Goal: Information Seeking & Learning: Learn about a topic

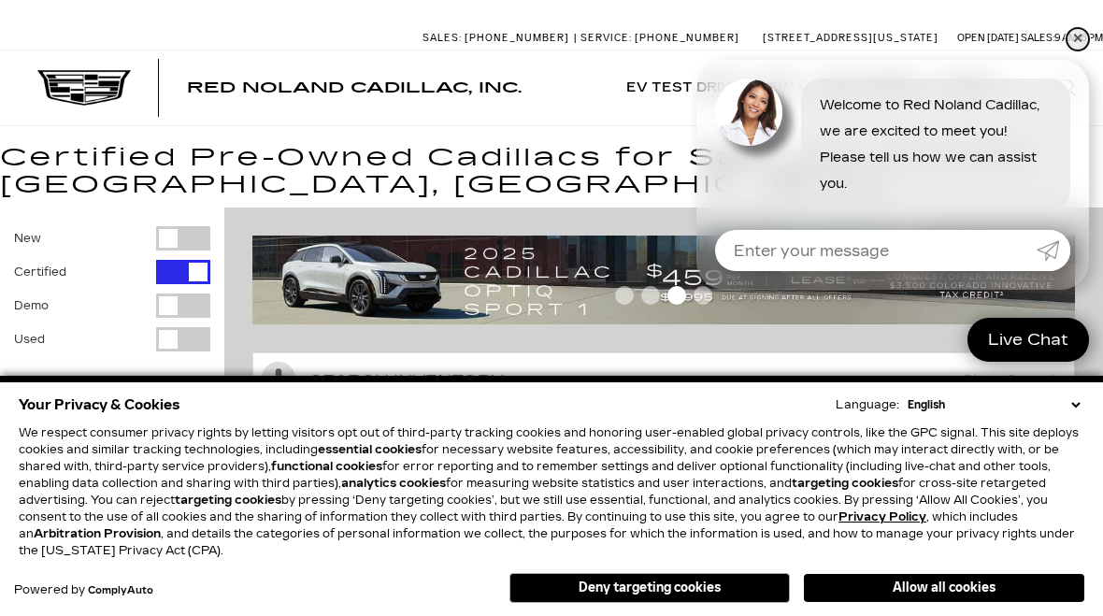
click at [1072, 48] on link "✕" at bounding box center [1078, 39] width 22 height 22
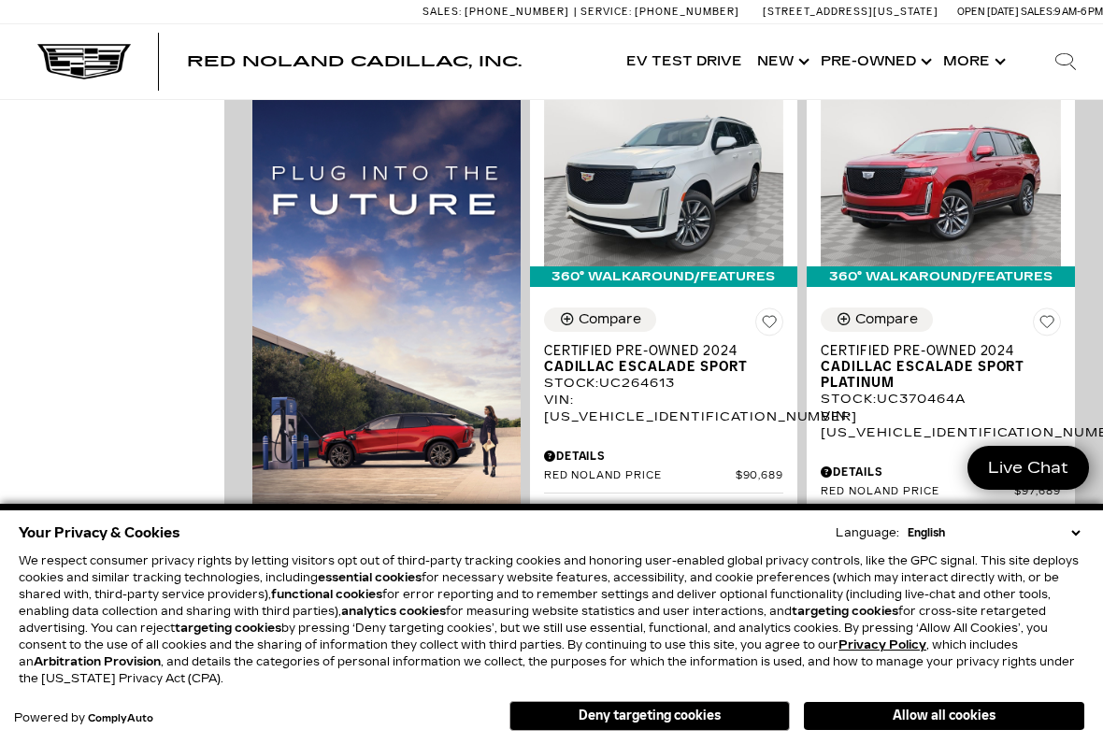
scroll to position [1157, 0]
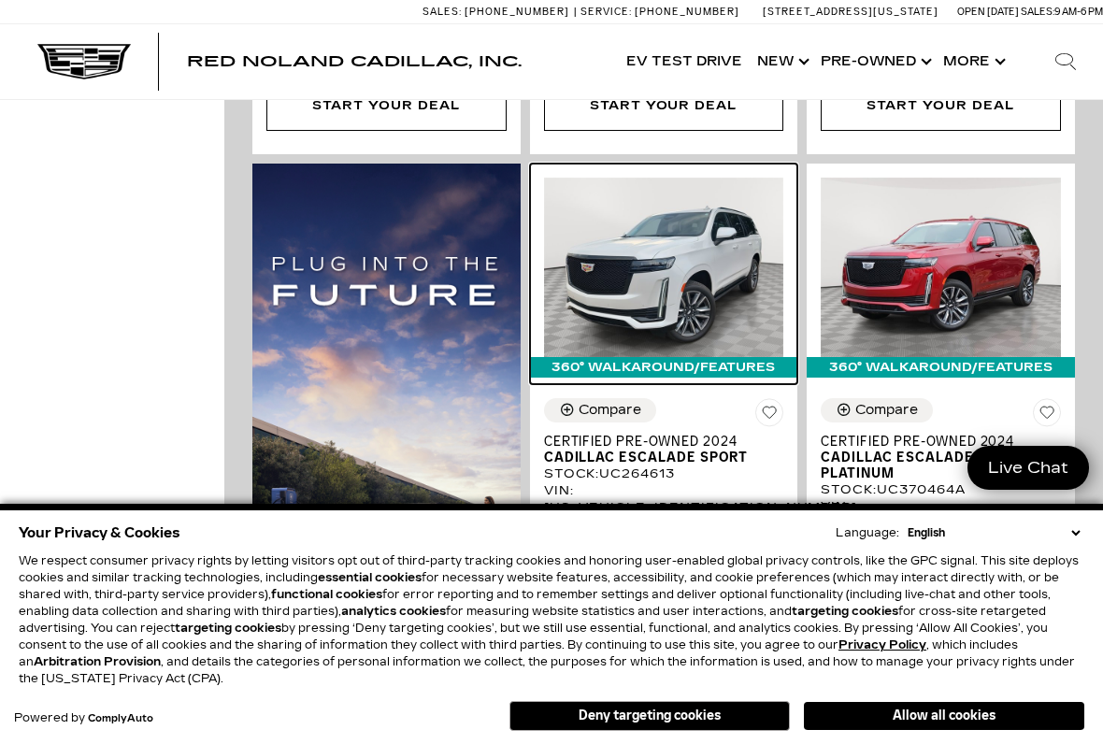
click at [695, 244] on img at bounding box center [664, 268] width 240 height 180
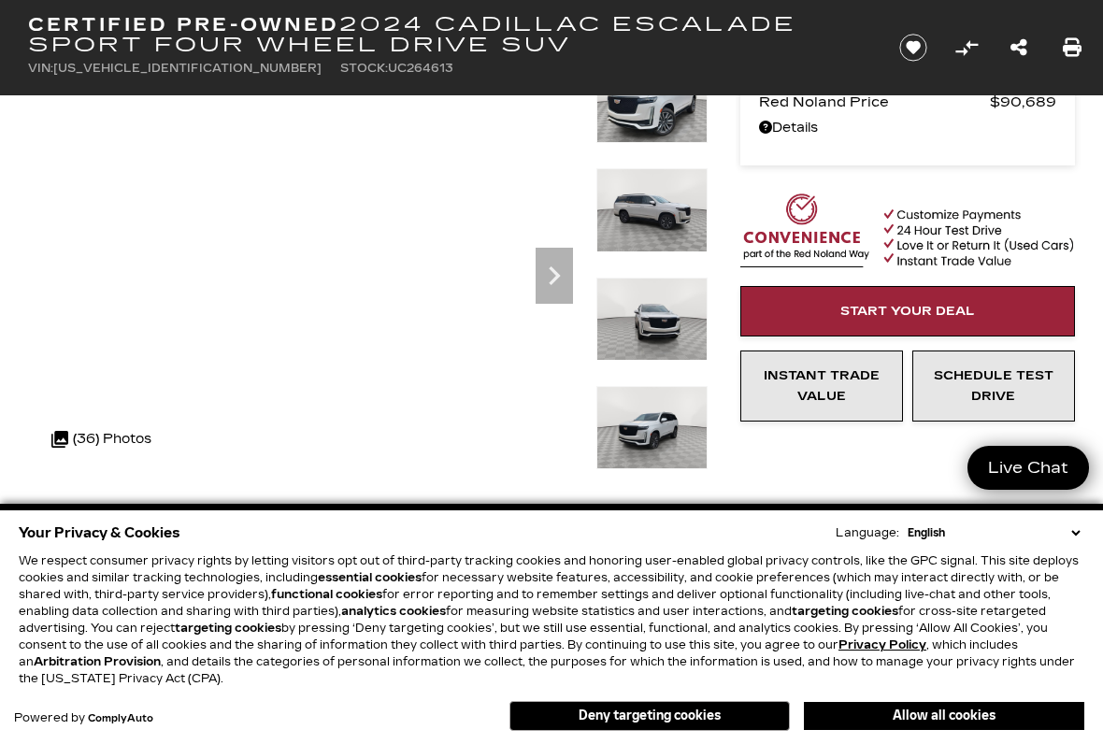
scroll to position [137, 0]
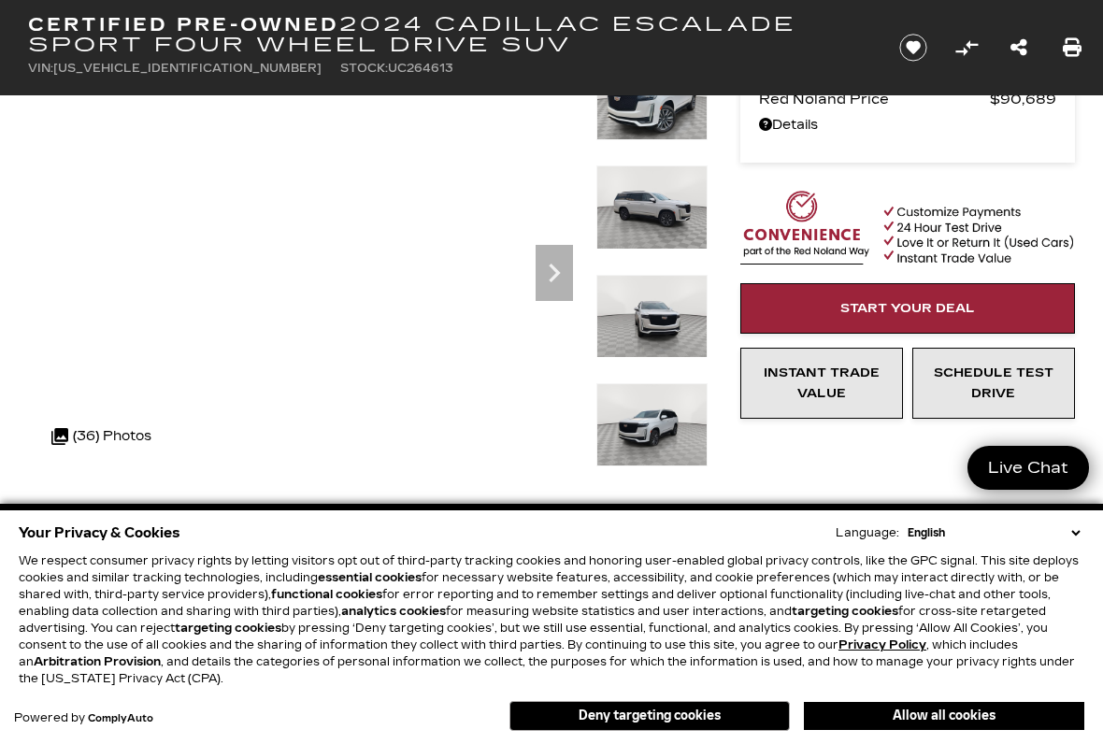
click at [568, 260] on icon "Next" at bounding box center [554, 272] width 37 height 37
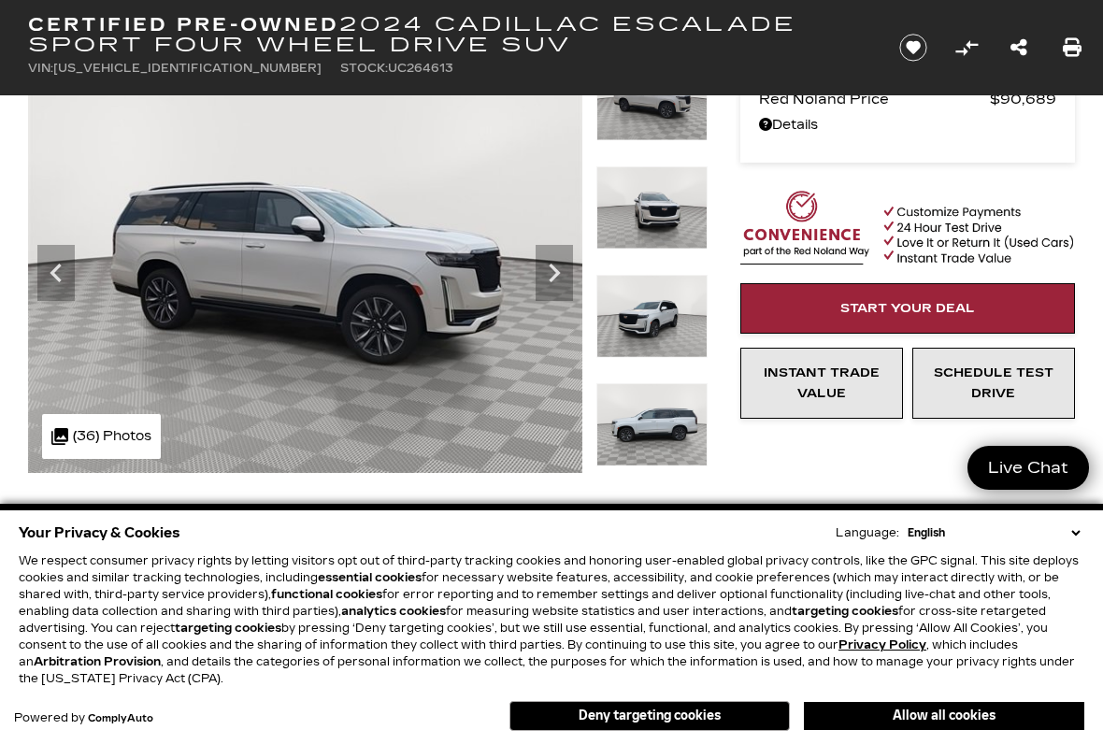
click at [568, 268] on icon "Next" at bounding box center [554, 272] width 37 height 37
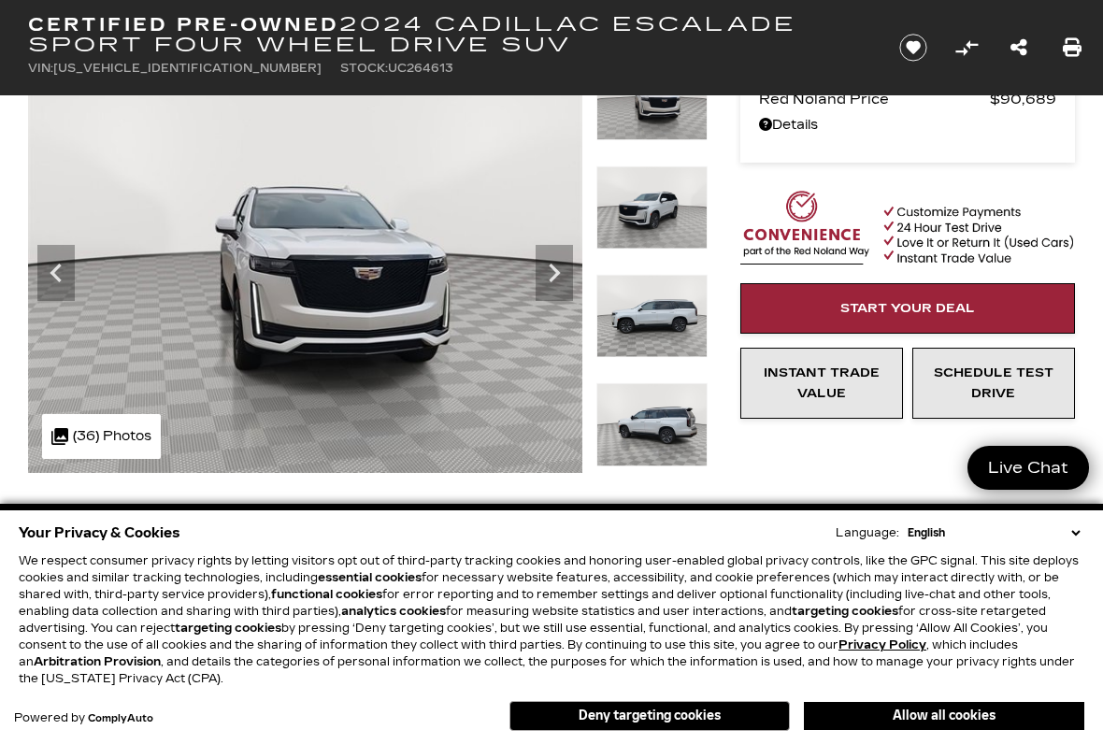
click at [556, 274] on icon "Next" at bounding box center [554, 273] width 11 height 19
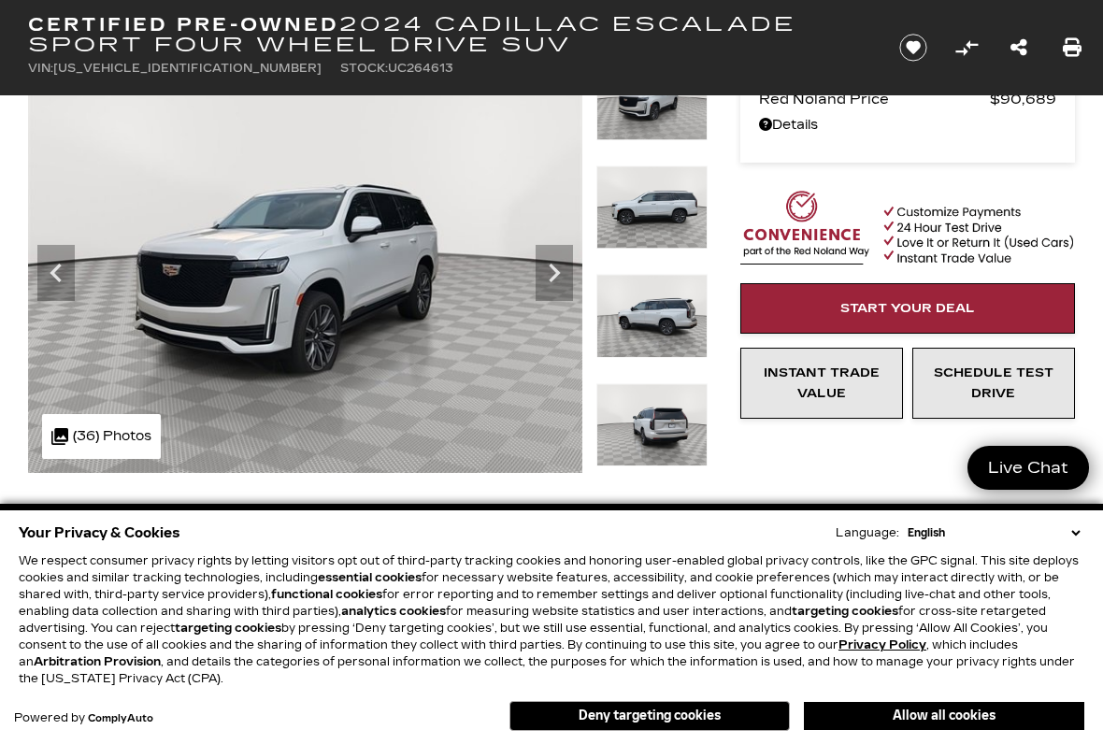
click at [555, 281] on icon "Next" at bounding box center [554, 272] width 37 height 37
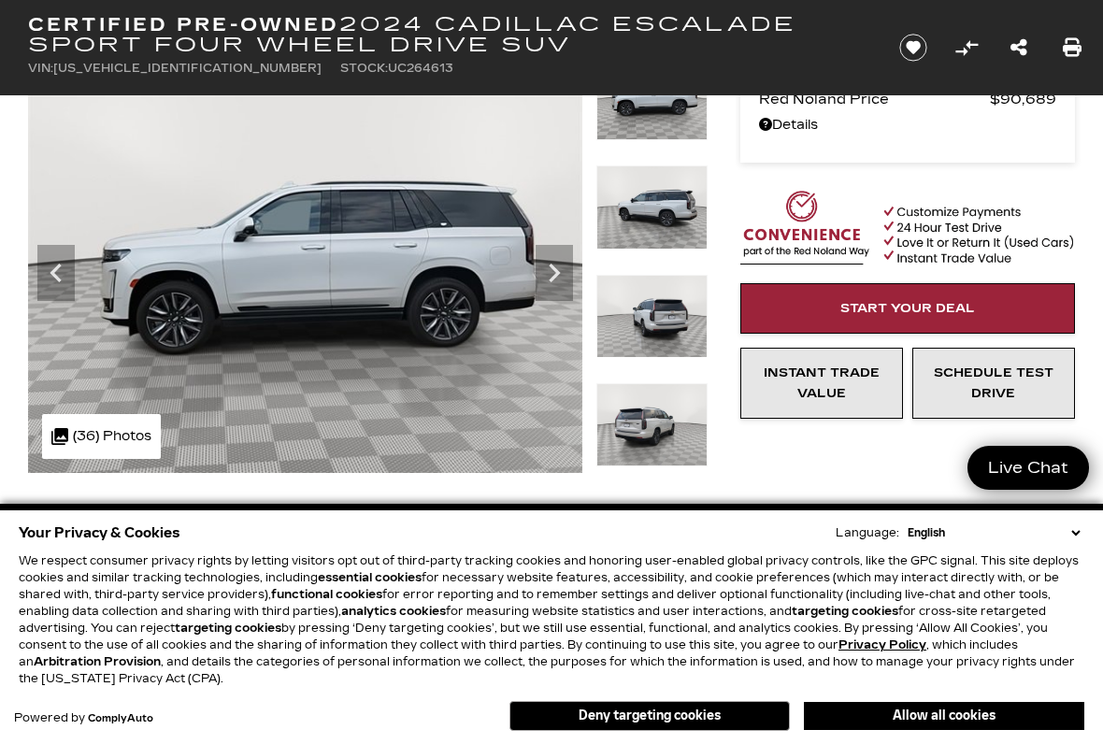
click at [567, 278] on icon "Next" at bounding box center [554, 272] width 37 height 37
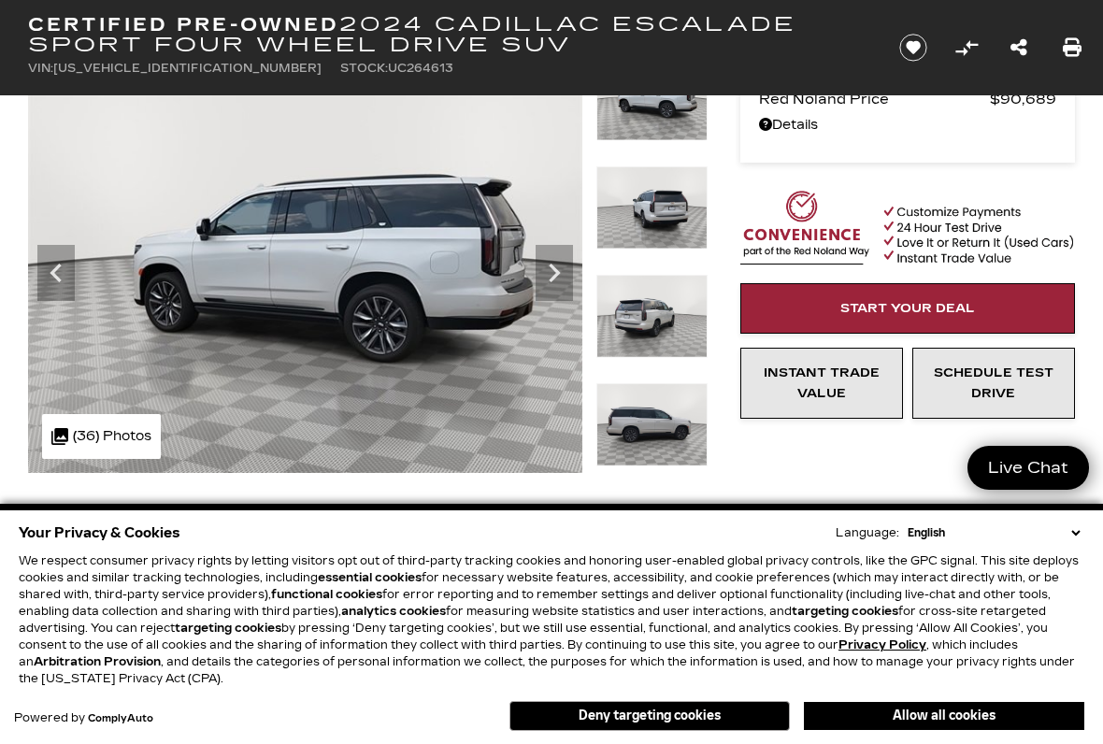
click at [560, 275] on icon "Next" at bounding box center [554, 272] width 37 height 37
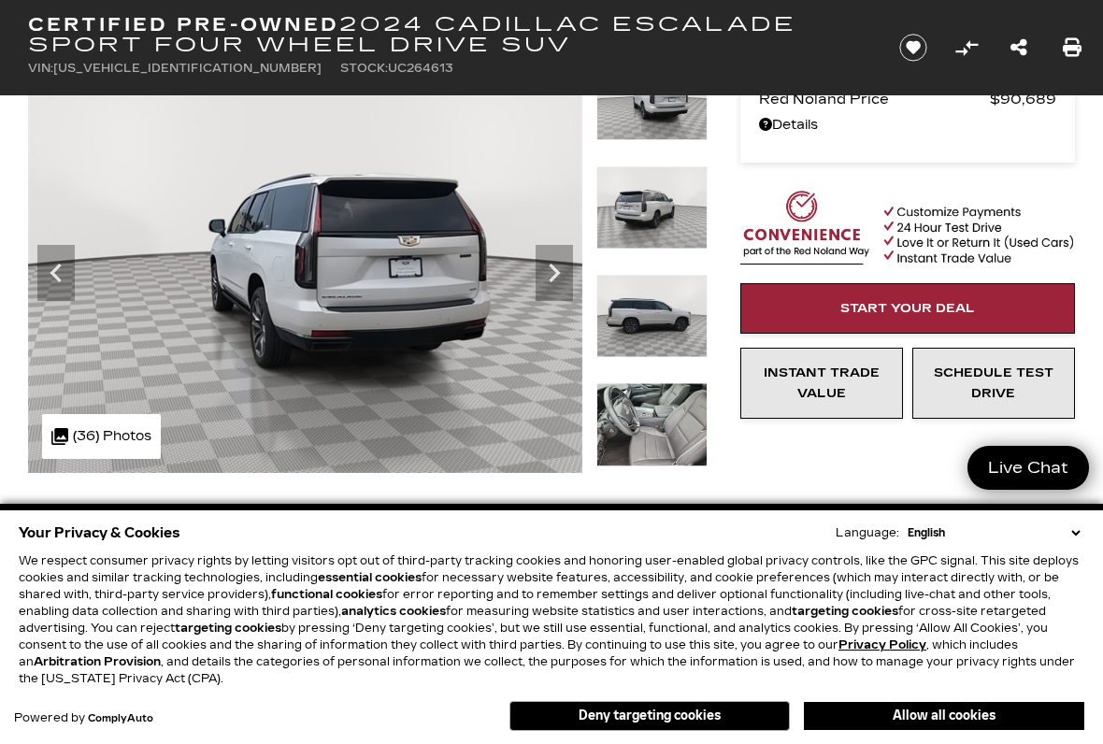
click at [555, 280] on icon "Next" at bounding box center [554, 272] width 37 height 37
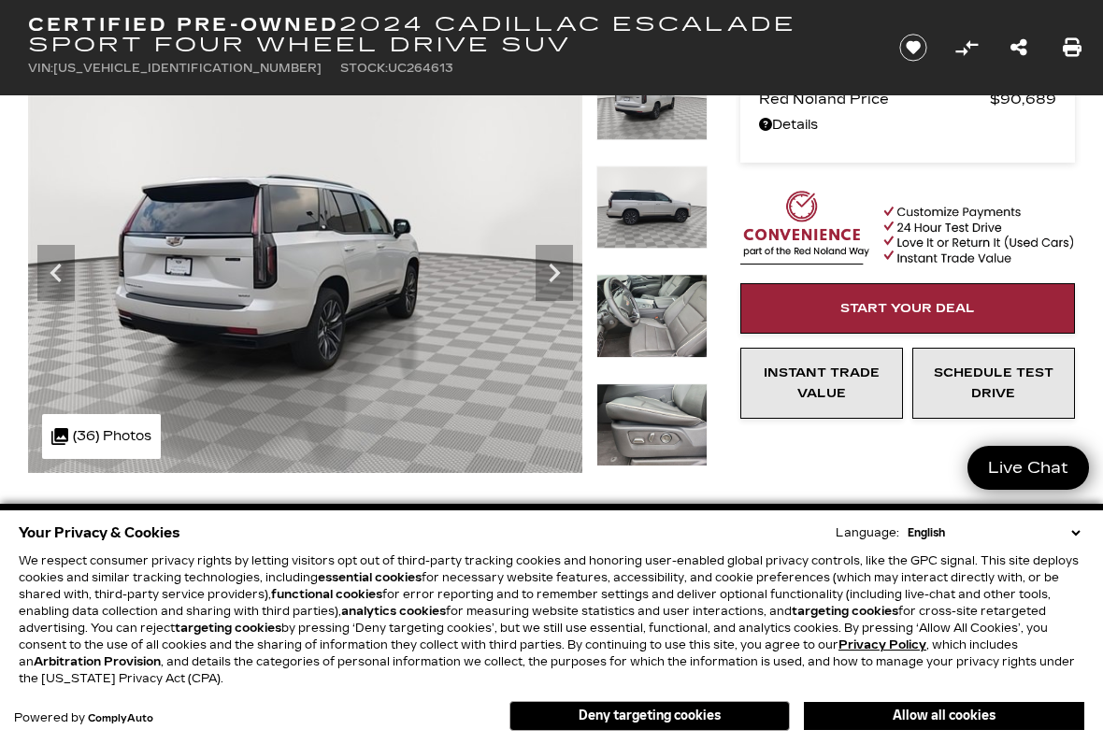
click at [556, 280] on icon "Next" at bounding box center [554, 272] width 37 height 37
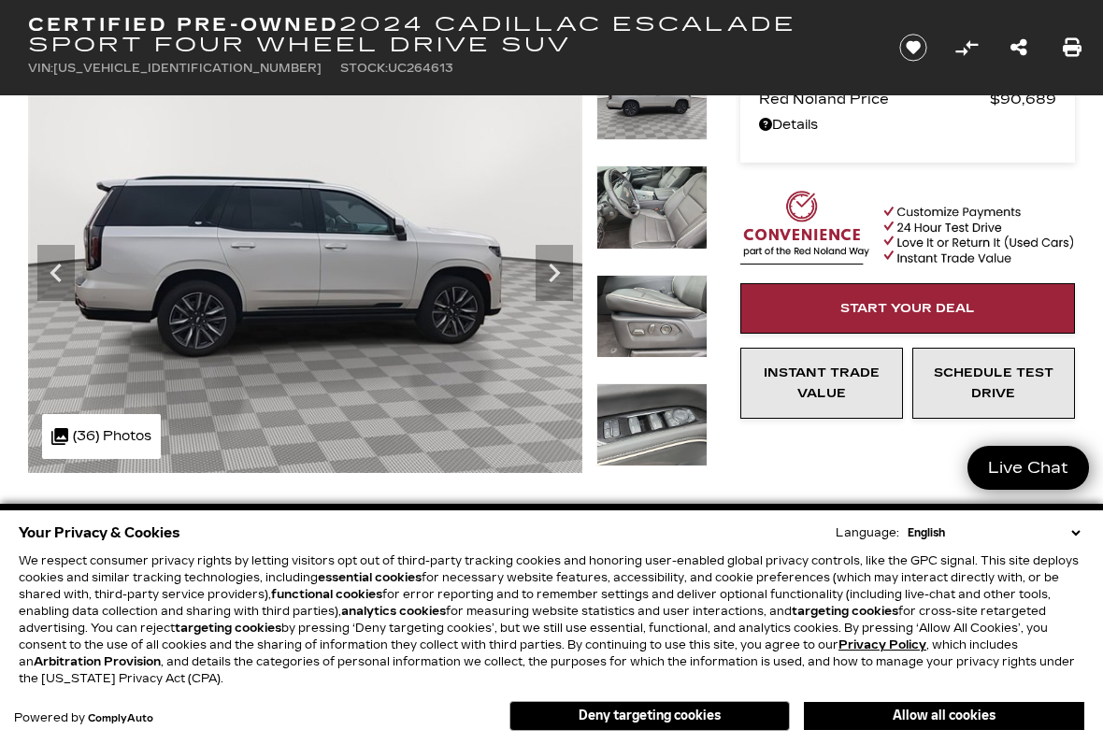
click at [563, 272] on icon "Next" at bounding box center [554, 272] width 37 height 37
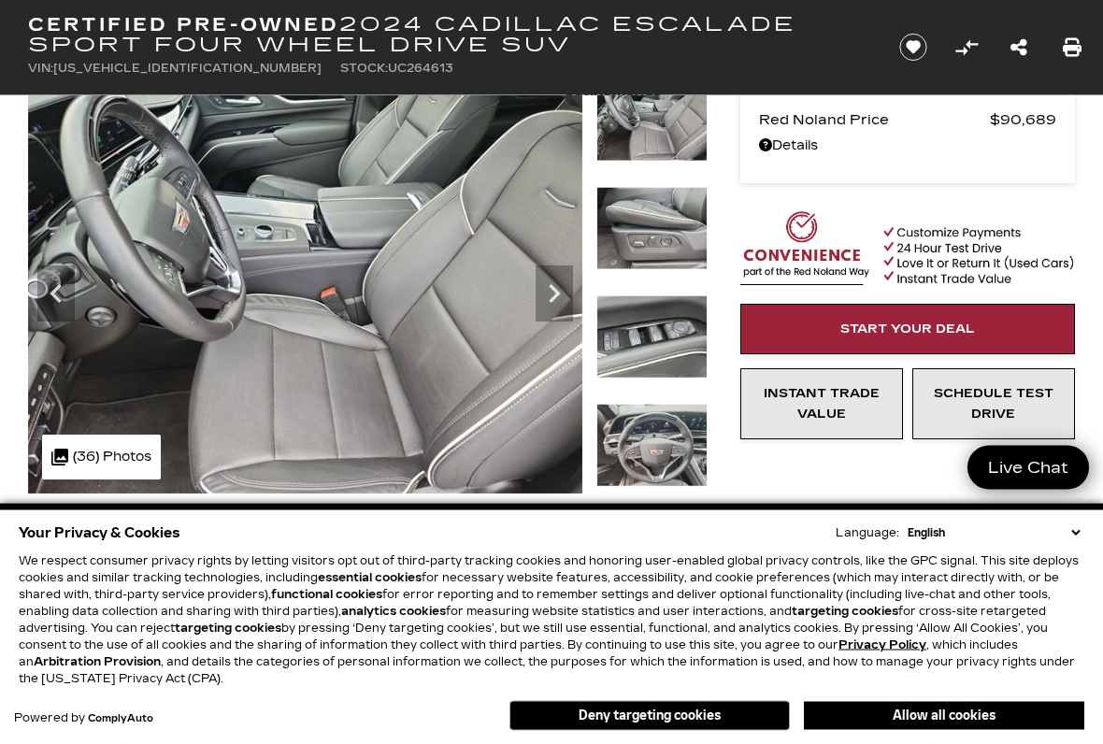
scroll to position [118, 0]
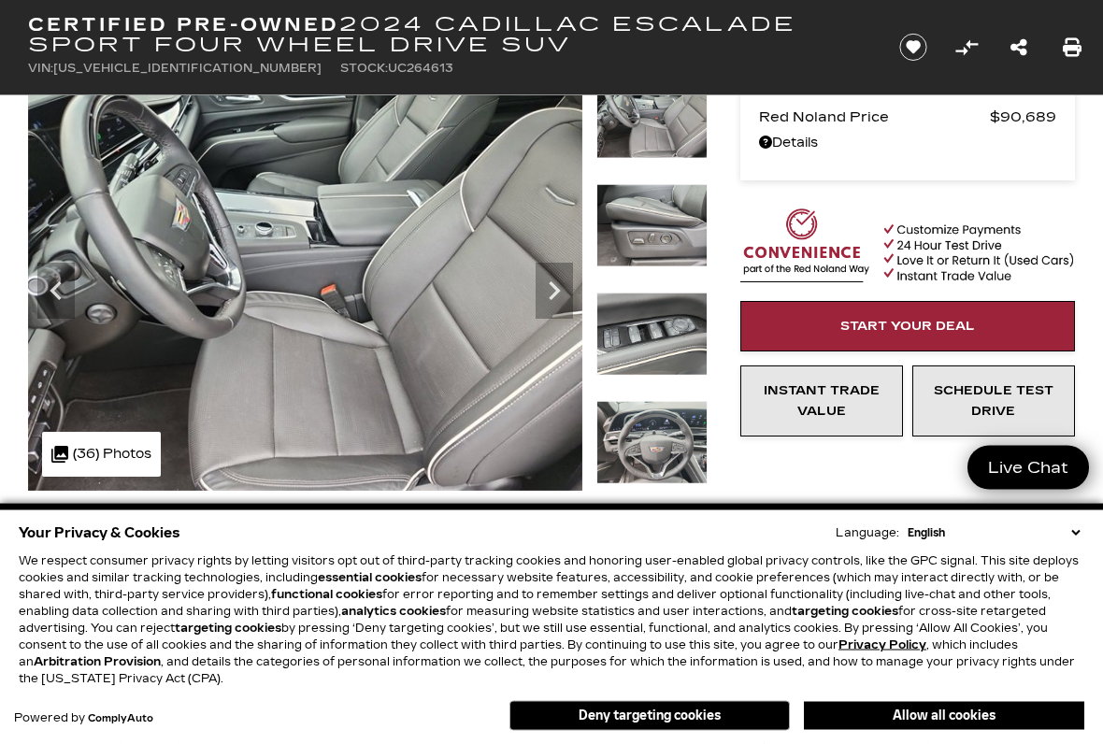
click at [558, 459] on img at bounding box center [305, 284] width 554 height 416
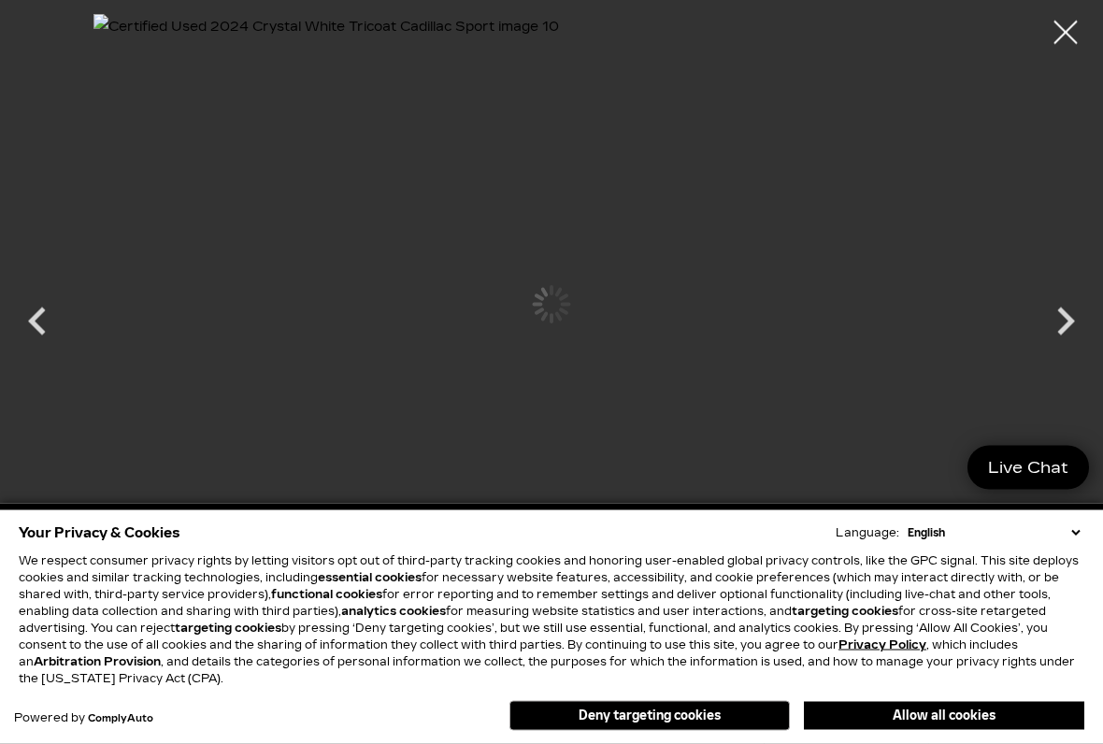
scroll to position [119, 0]
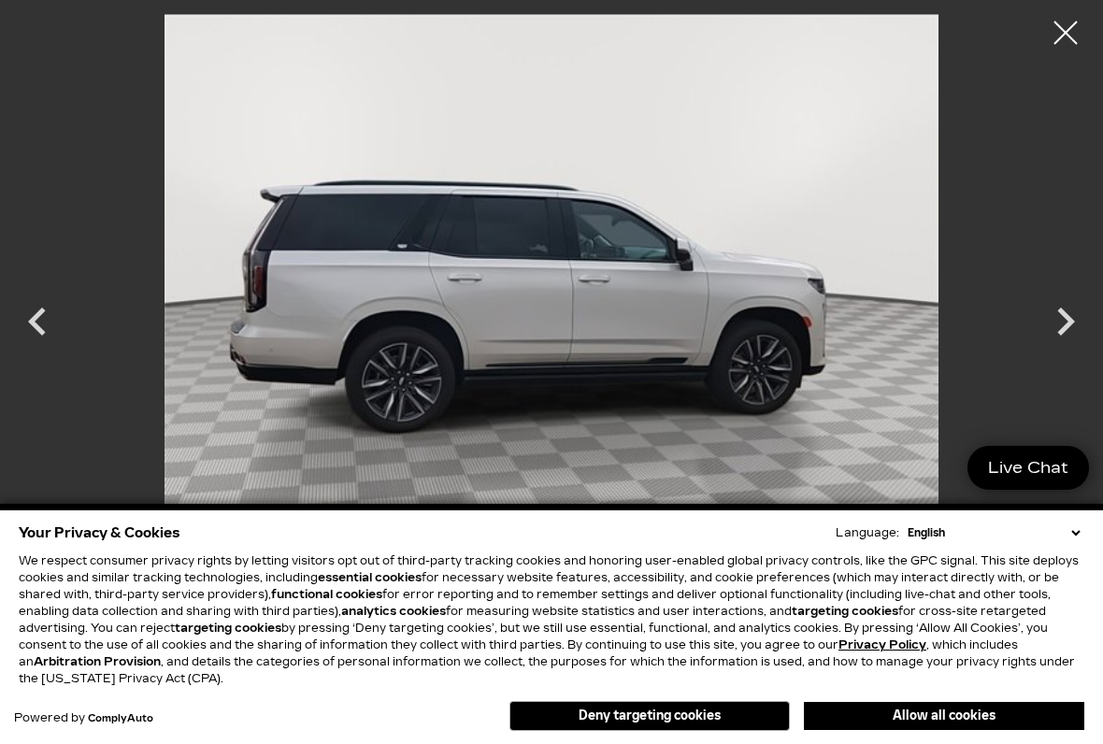
click at [1058, 329] on icon "Next" at bounding box center [1066, 322] width 56 height 56
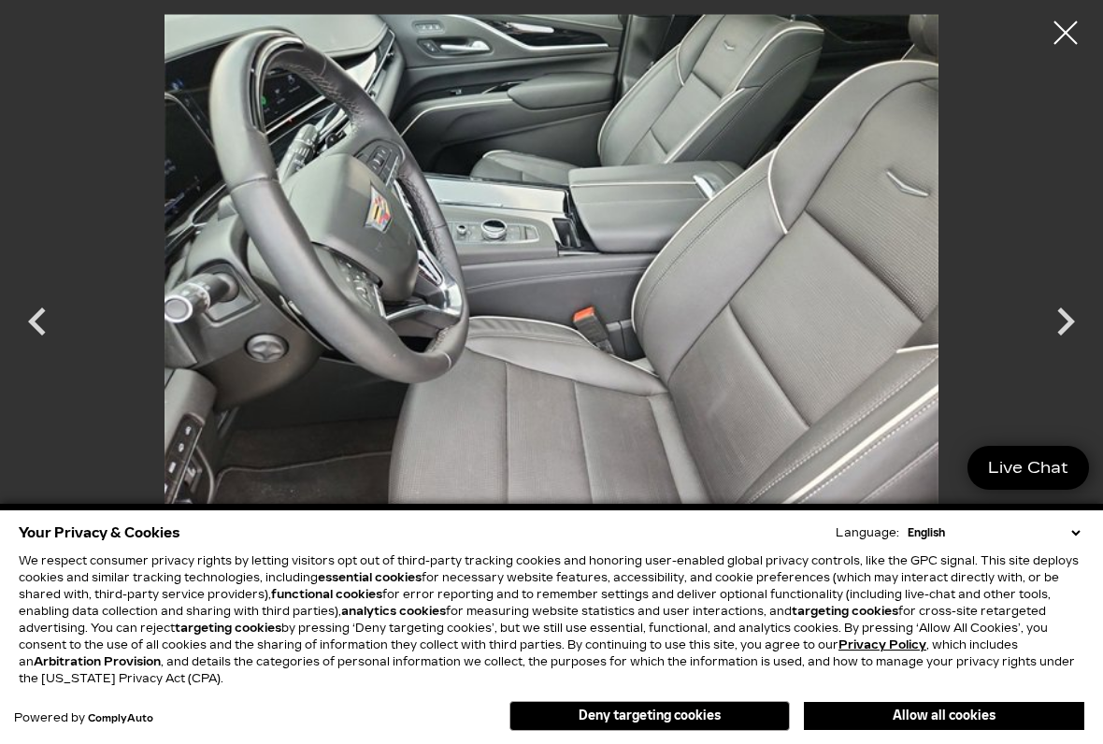
click at [1071, 323] on icon "Next" at bounding box center [1066, 322] width 18 height 28
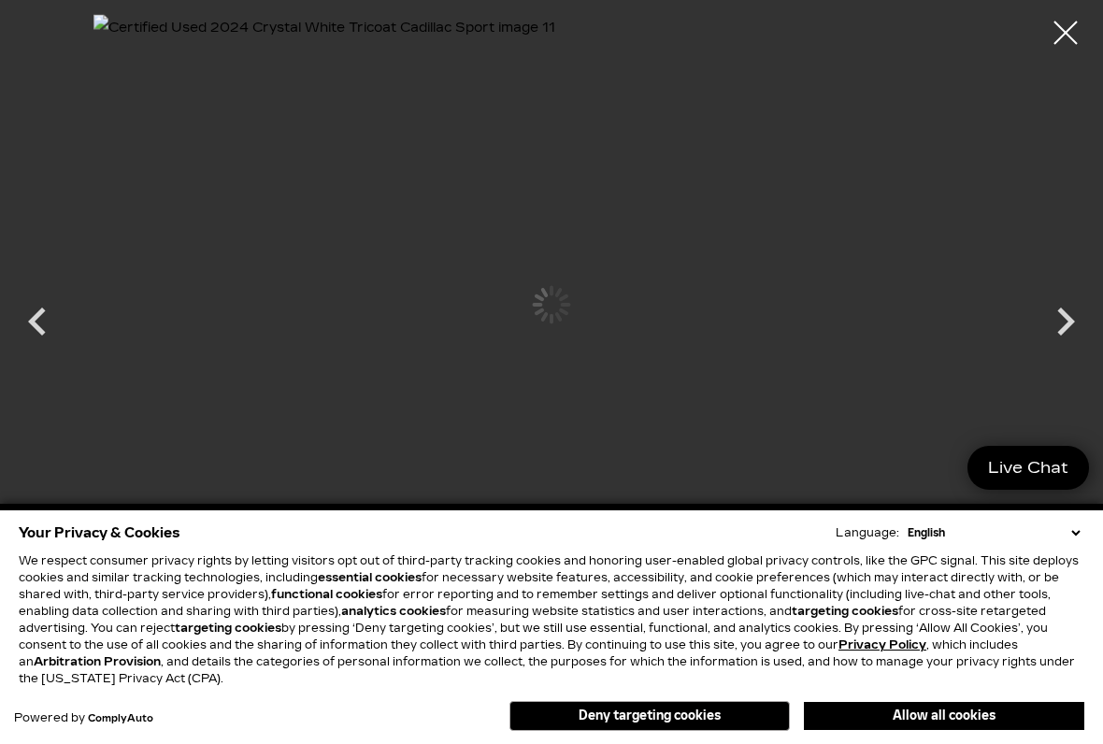
click at [1060, 328] on icon "Next" at bounding box center [1066, 322] width 56 height 56
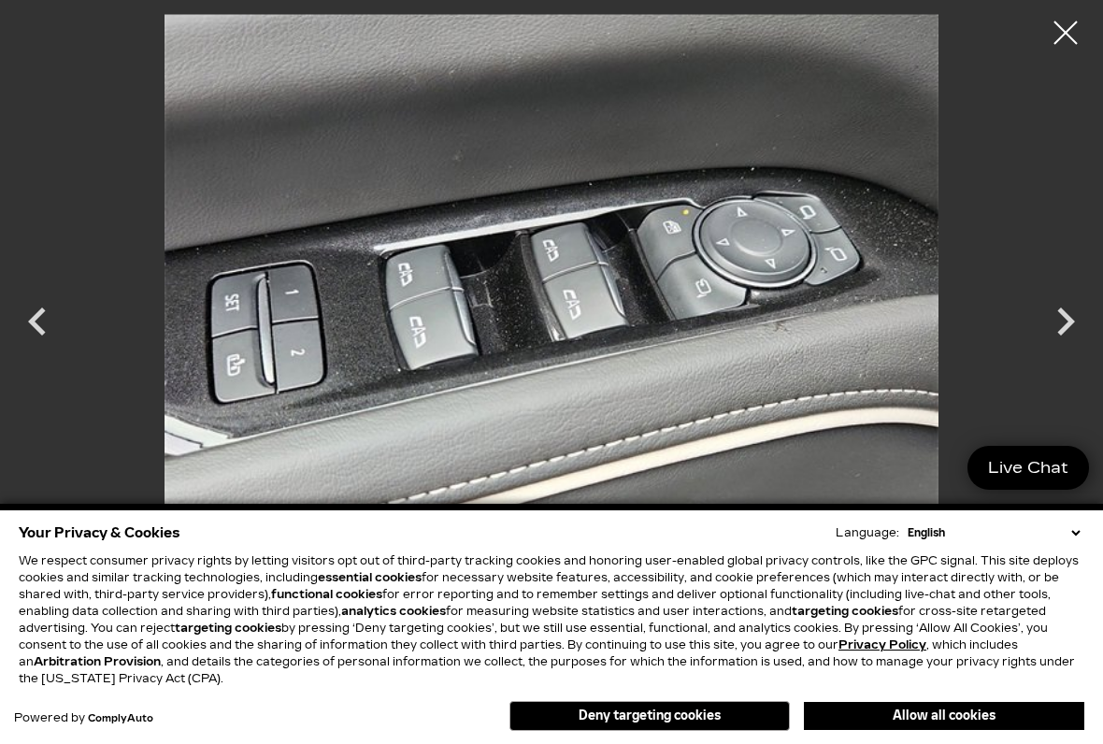
click at [1070, 327] on icon "Next" at bounding box center [1066, 322] width 56 height 56
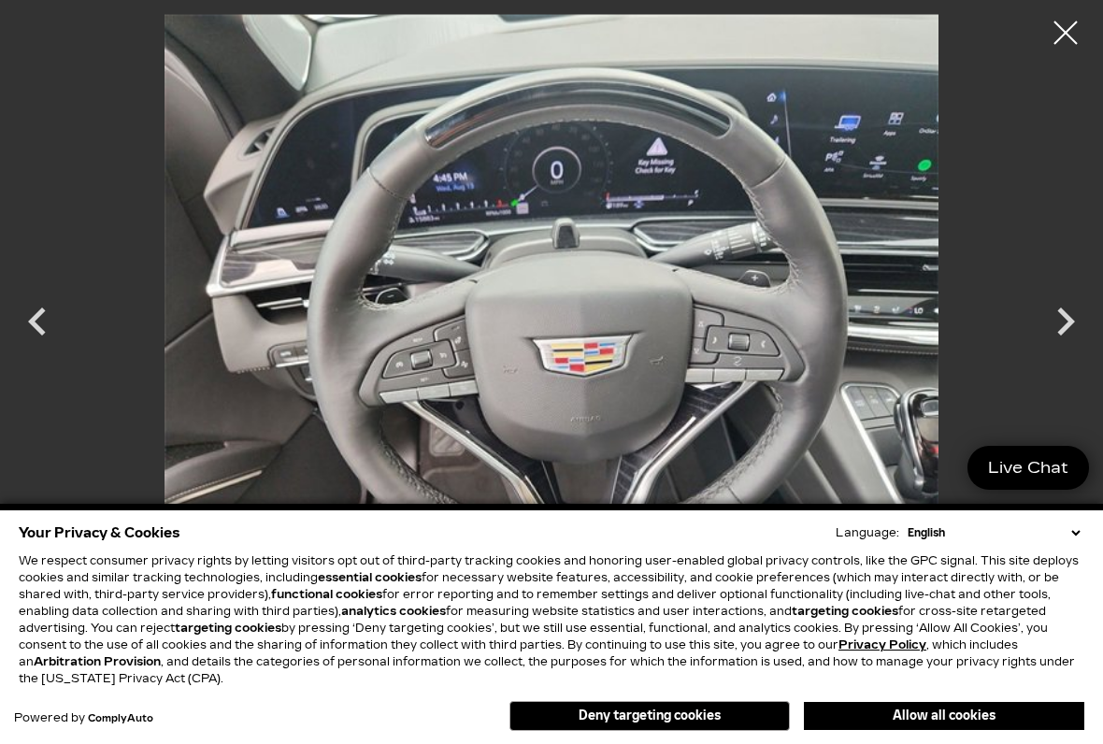
click at [1062, 318] on icon "Next" at bounding box center [1066, 322] width 56 height 56
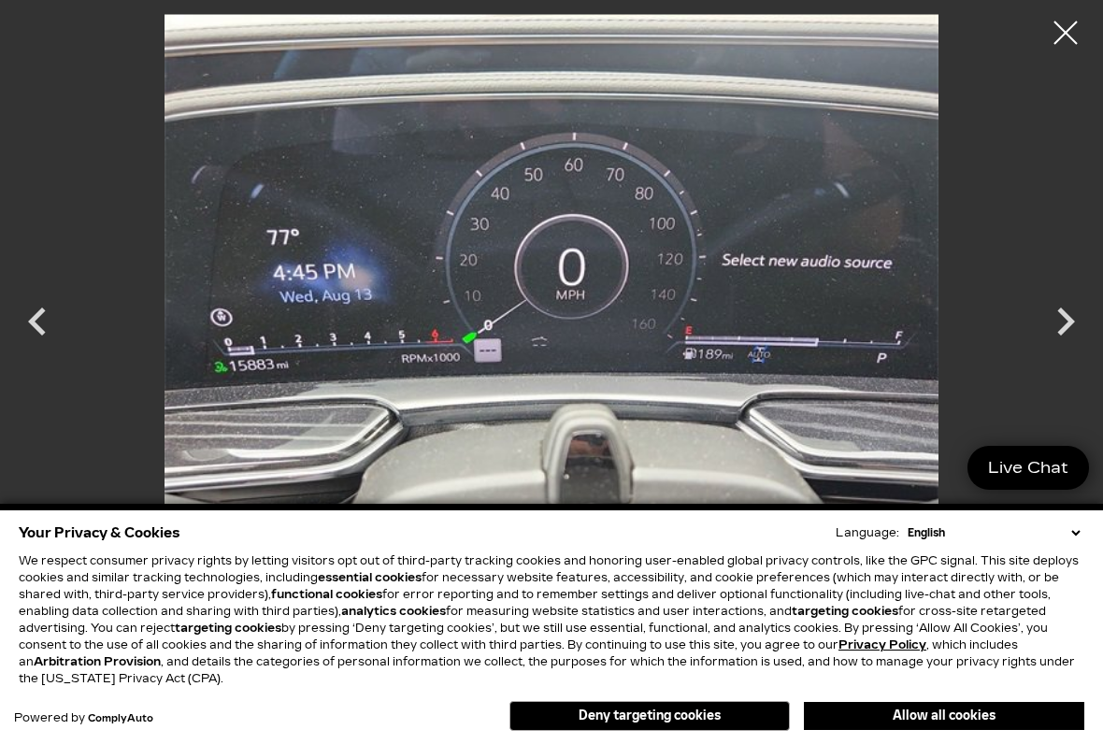
click at [1072, 332] on icon "Next" at bounding box center [1066, 322] width 56 height 56
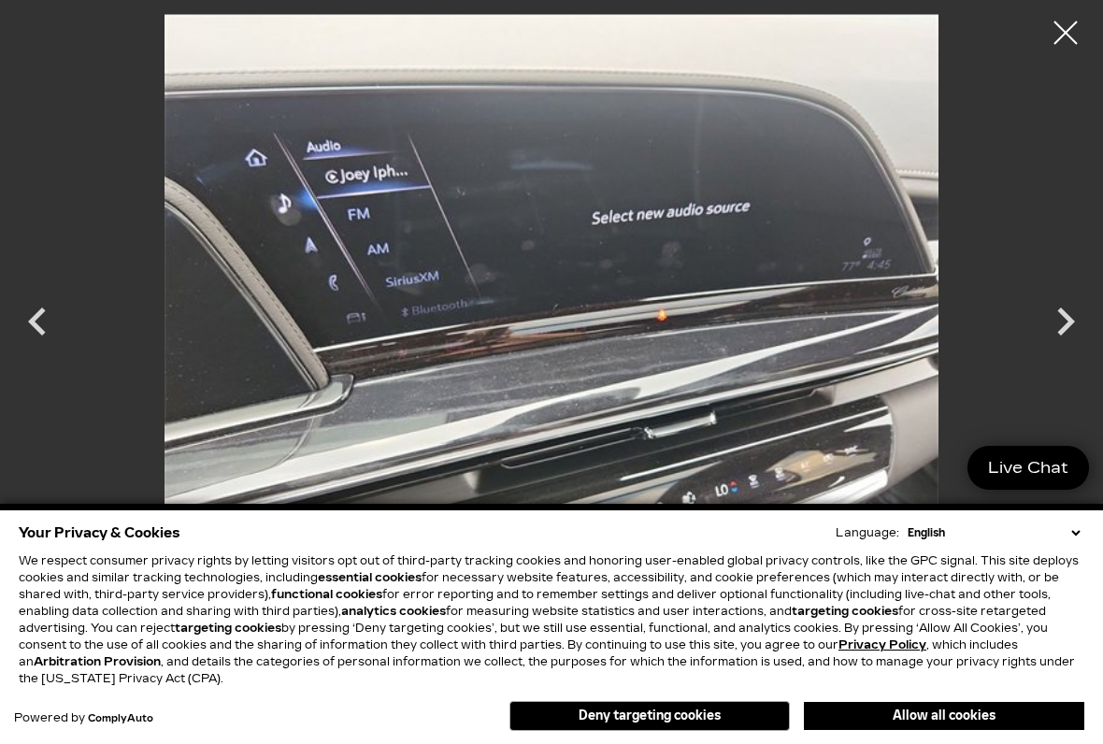
click at [1066, 327] on icon "Next" at bounding box center [1066, 322] width 18 height 28
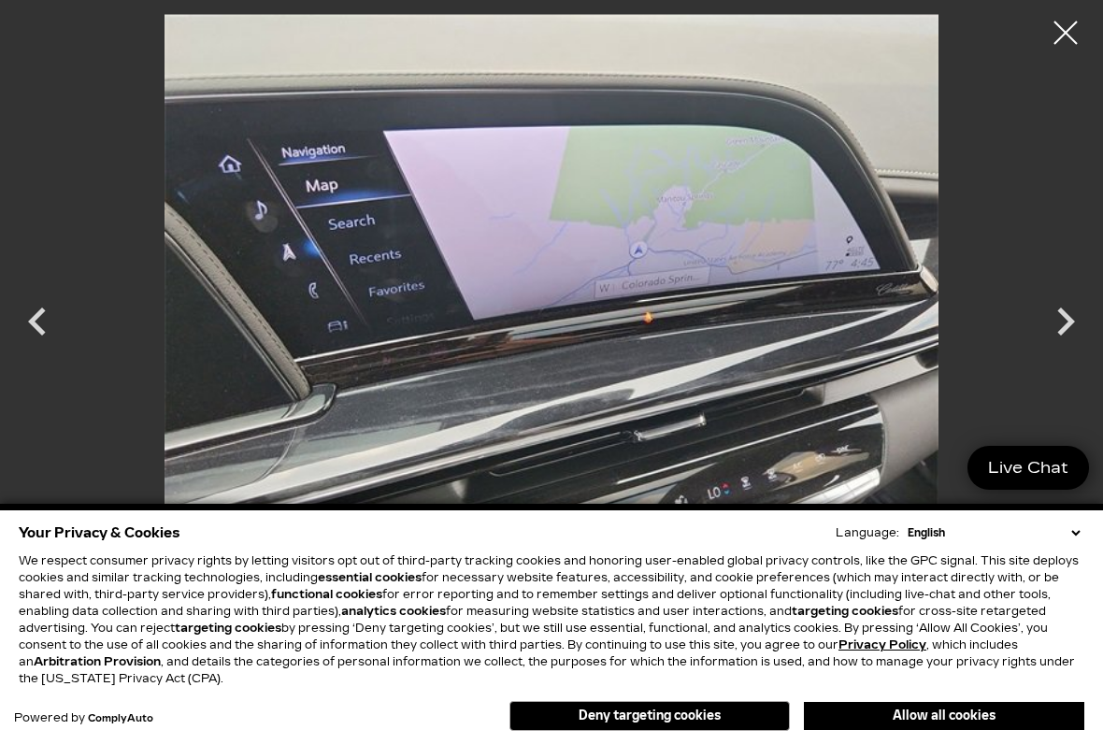
click at [1068, 329] on icon "Next" at bounding box center [1066, 322] width 56 height 56
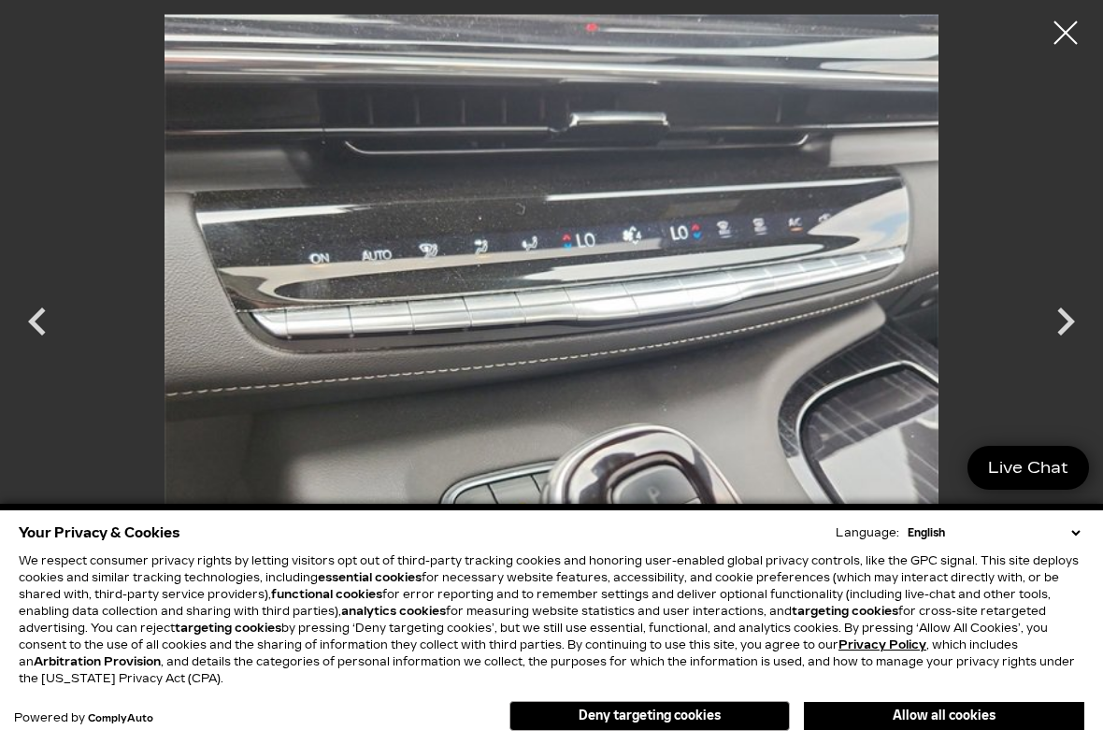
click at [1069, 328] on icon "Next" at bounding box center [1066, 322] width 56 height 56
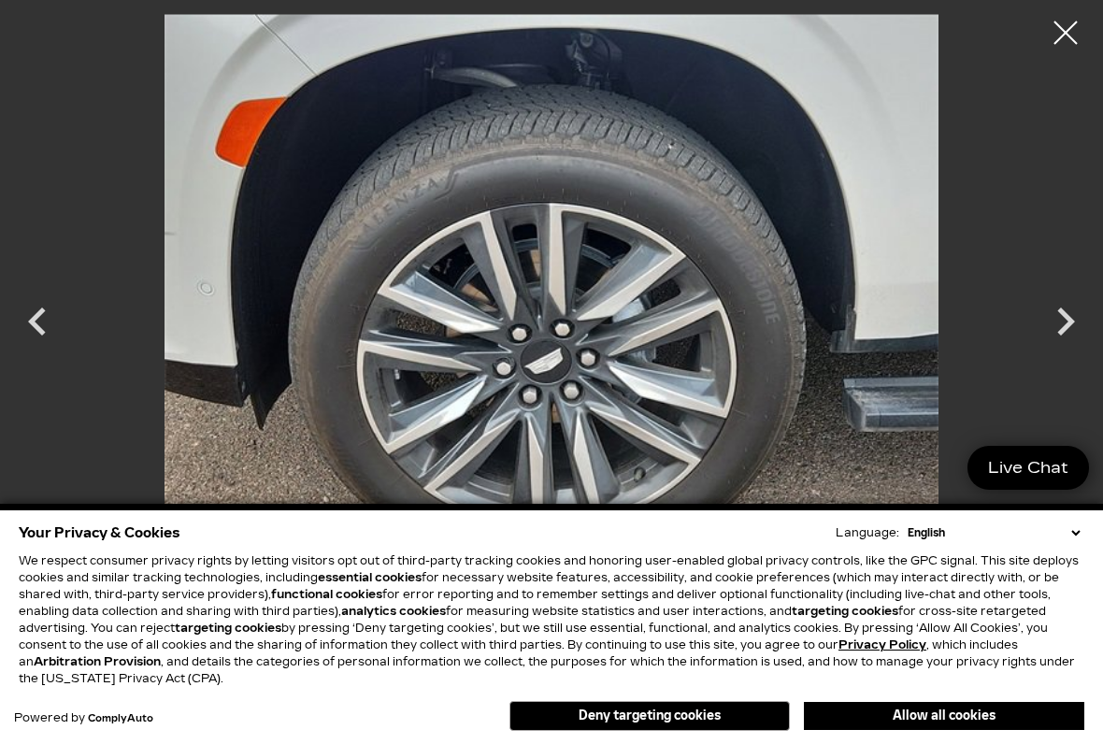
scroll to position [362, 0]
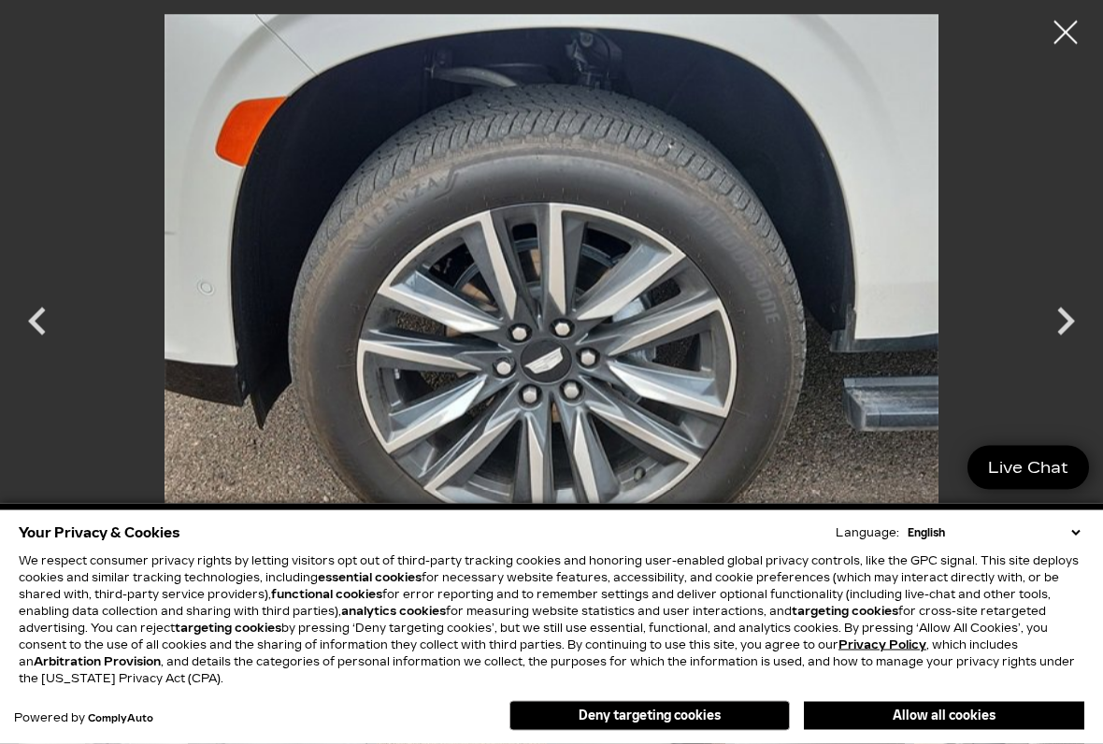
click at [1068, 31] on div at bounding box center [1065, 32] width 47 height 47
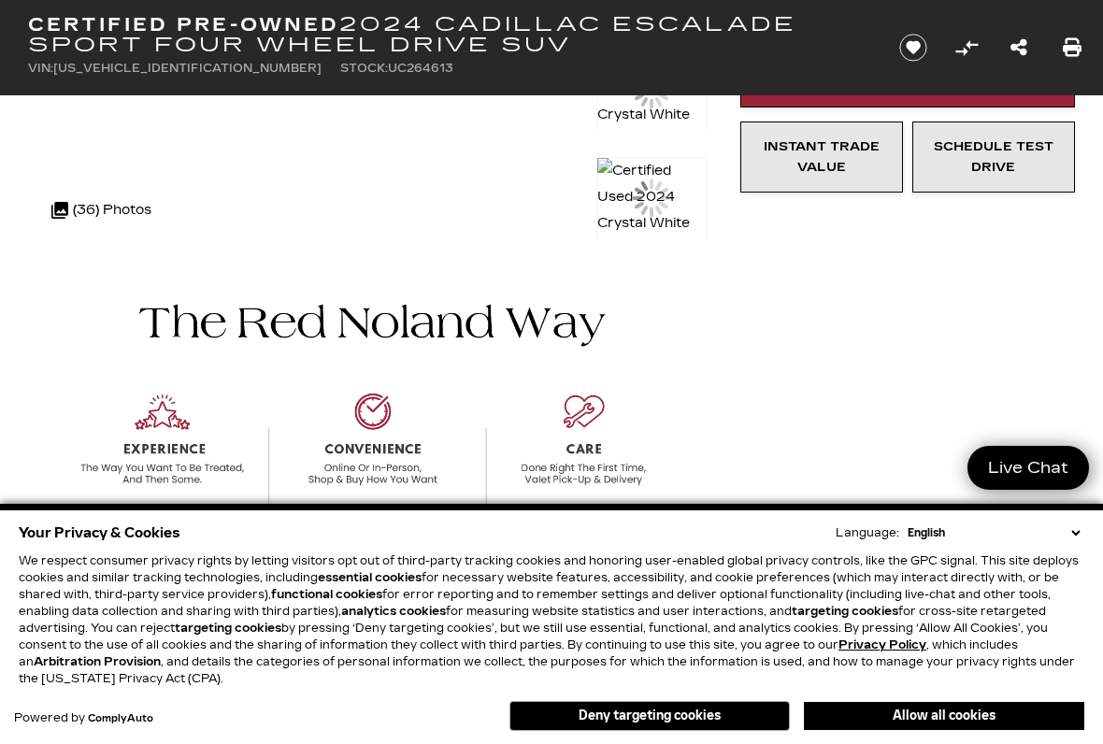
click at [1071, 38] on icon "Print this Certified Pre-Owned 2024 Cadillac Escalade Sport Four Wheel Drive SUV" at bounding box center [1072, 47] width 19 height 19
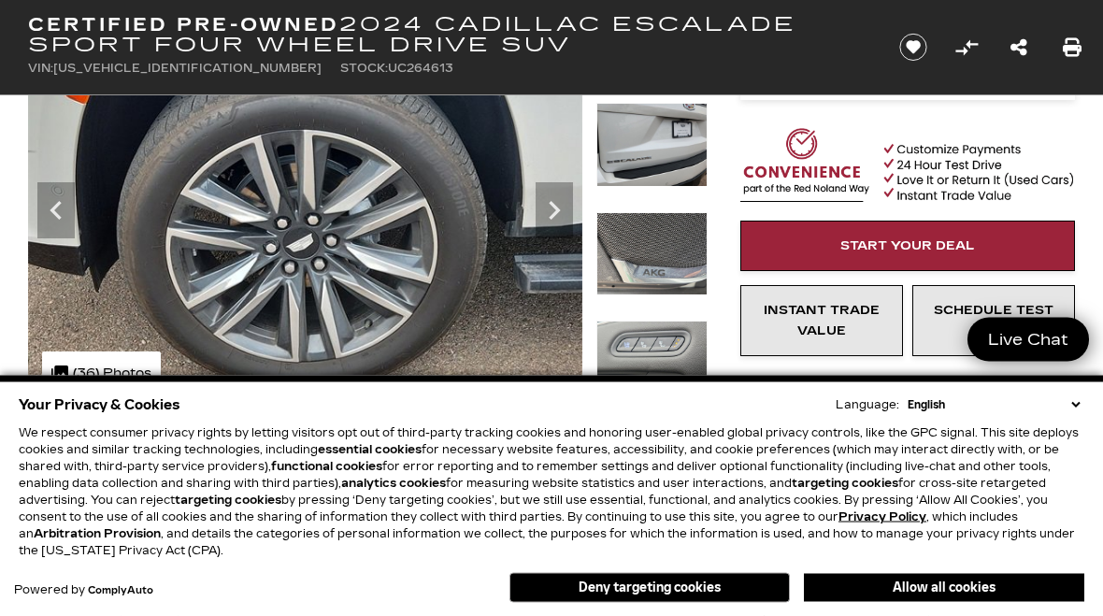
scroll to position [0, 0]
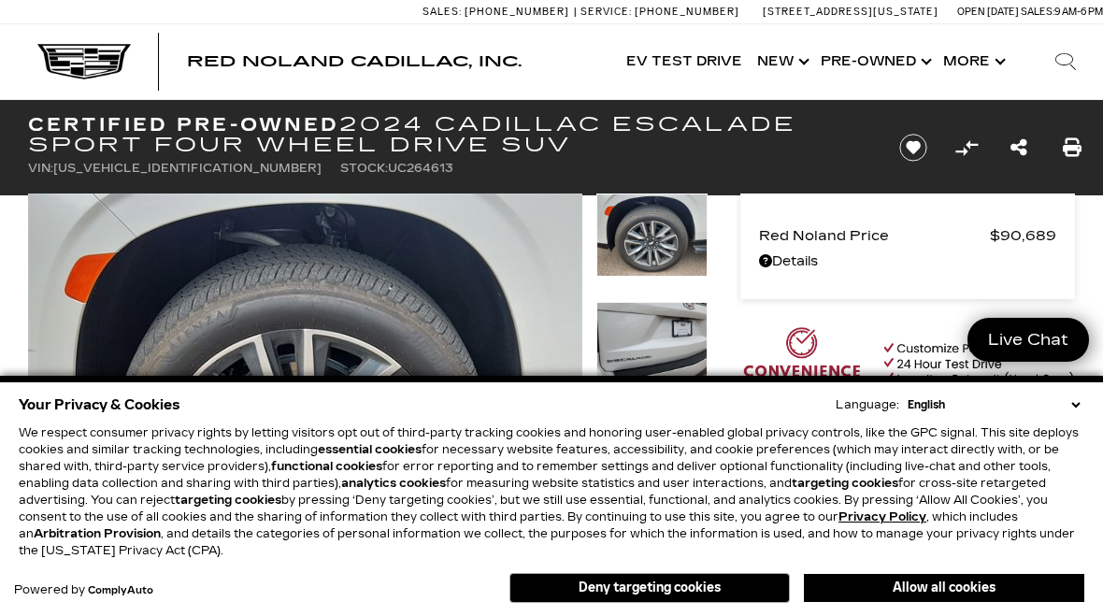
click at [789, 59] on link "Show New" at bounding box center [782, 61] width 64 height 75
click at [773, 62] on link "Show New" at bounding box center [782, 61] width 64 height 75
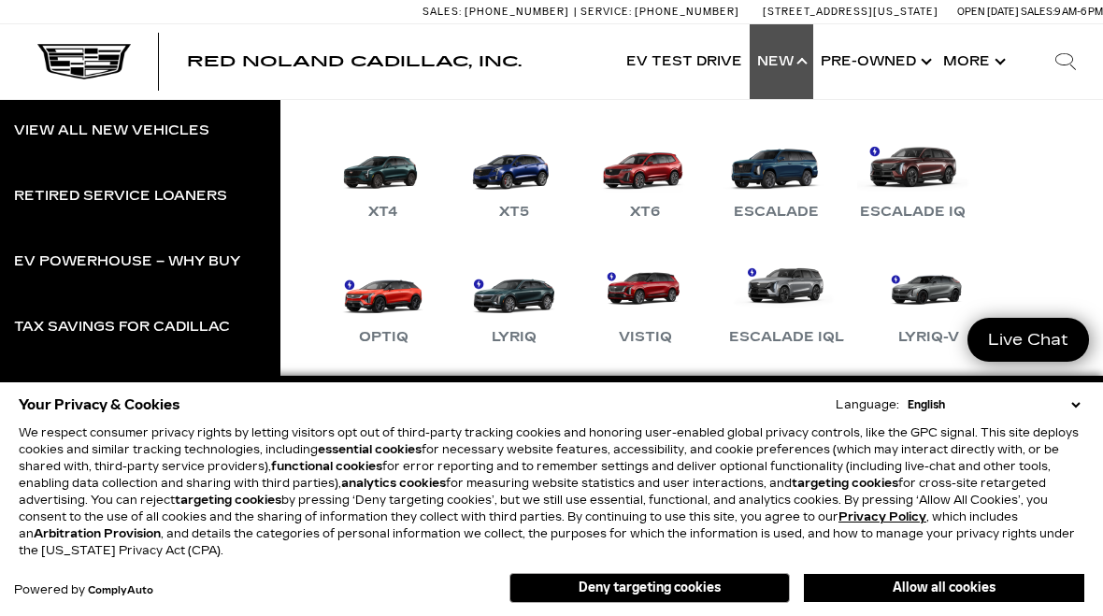
scroll to position [68, 0]
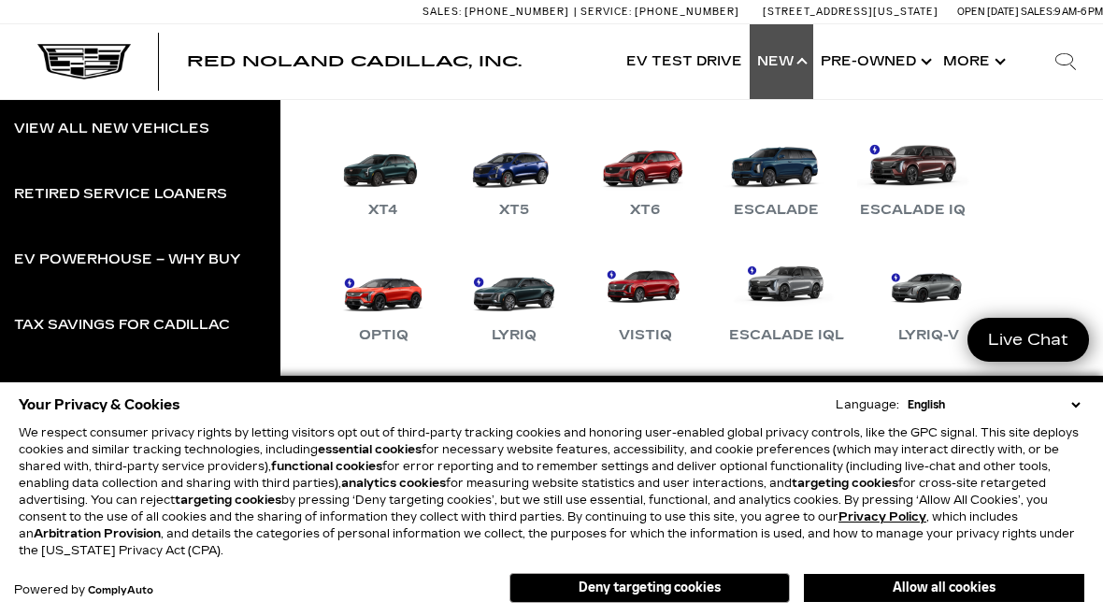
click at [787, 168] on link "Escalade" at bounding box center [776, 172] width 112 height 97
click at [787, 170] on link "Escalade" at bounding box center [776, 172] width 112 height 97
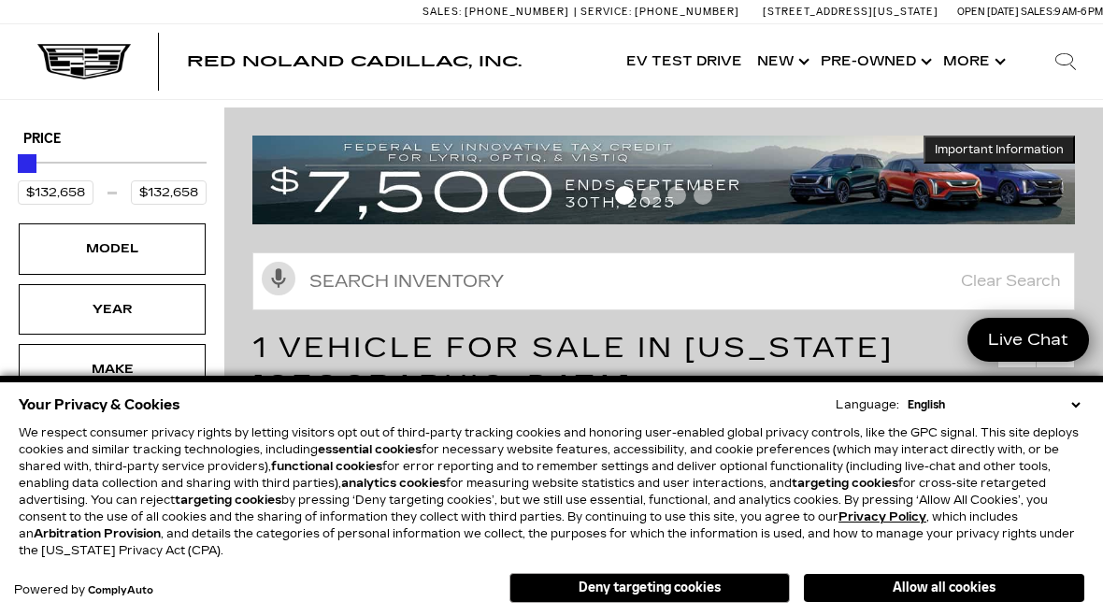
scroll to position [99, 0]
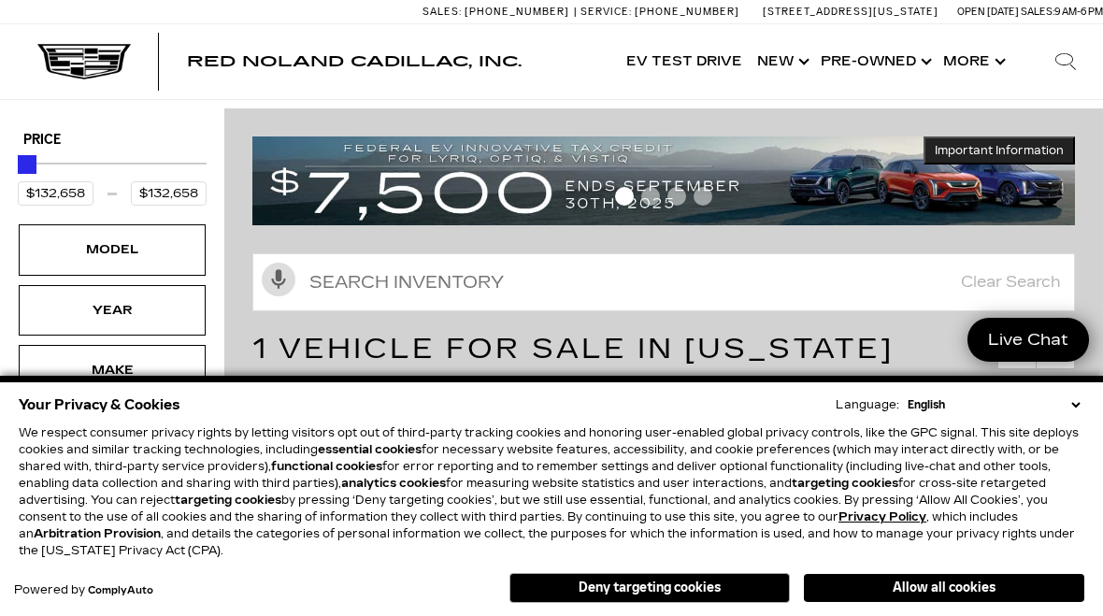
click at [974, 62] on button "Show More" at bounding box center [973, 61] width 74 height 75
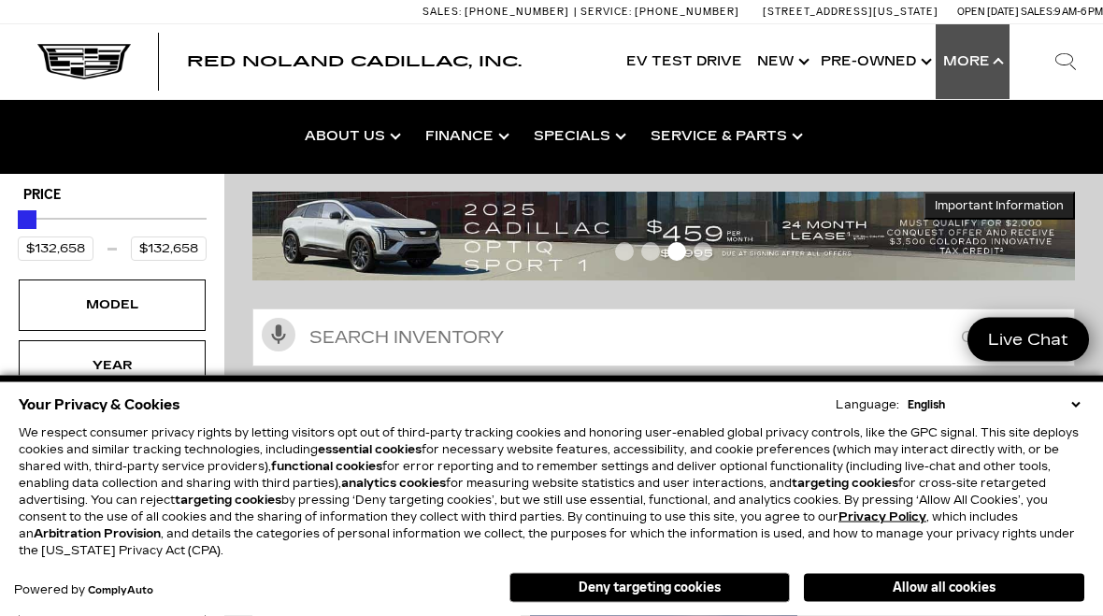
scroll to position [0, 0]
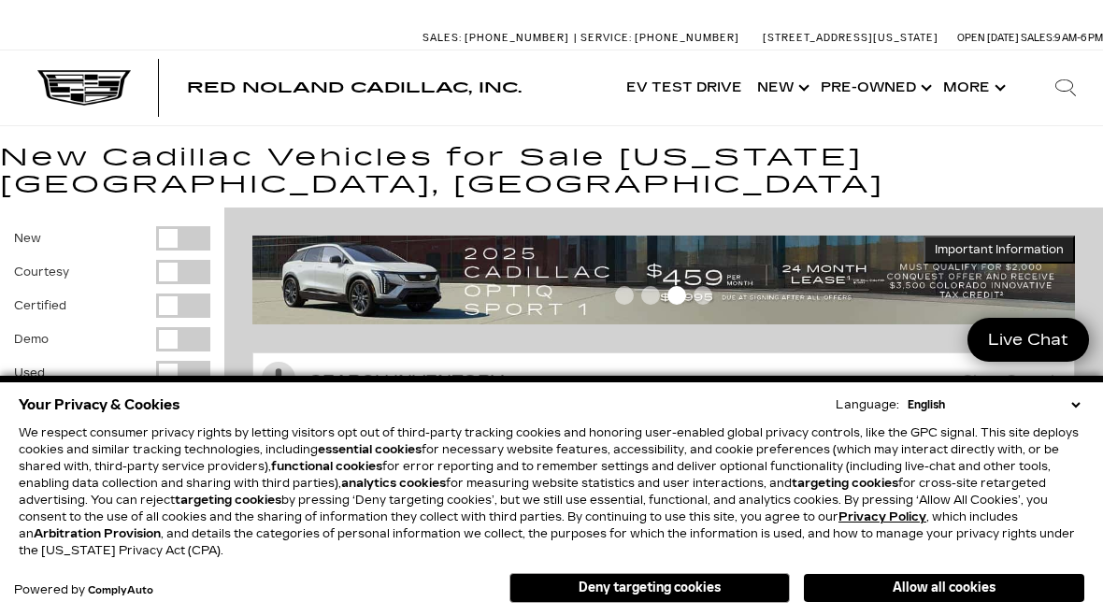
click at [791, 83] on link "Show New" at bounding box center [782, 87] width 64 height 75
